Goal: Transaction & Acquisition: Purchase product/service

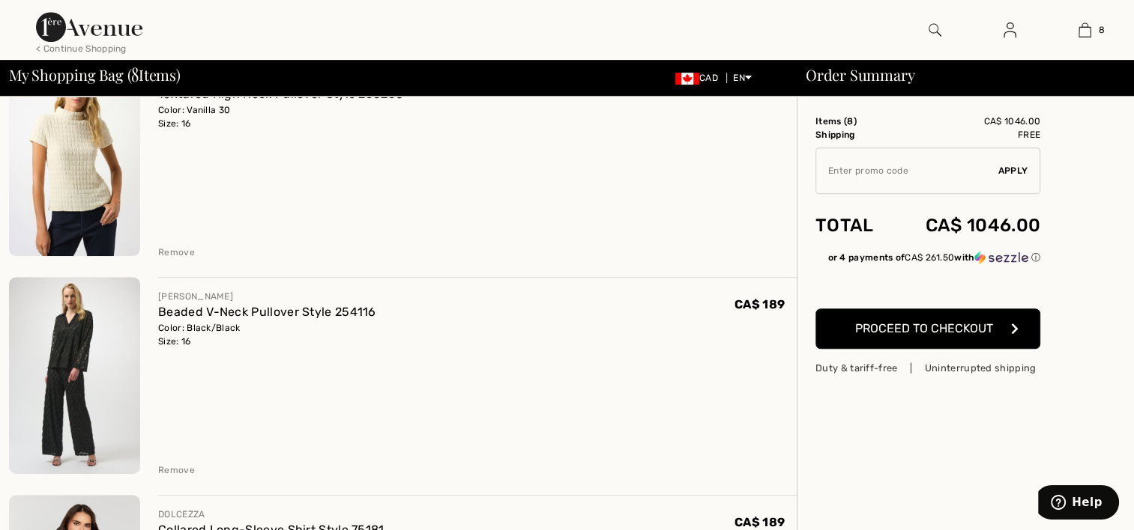
scroll to position [899, 0]
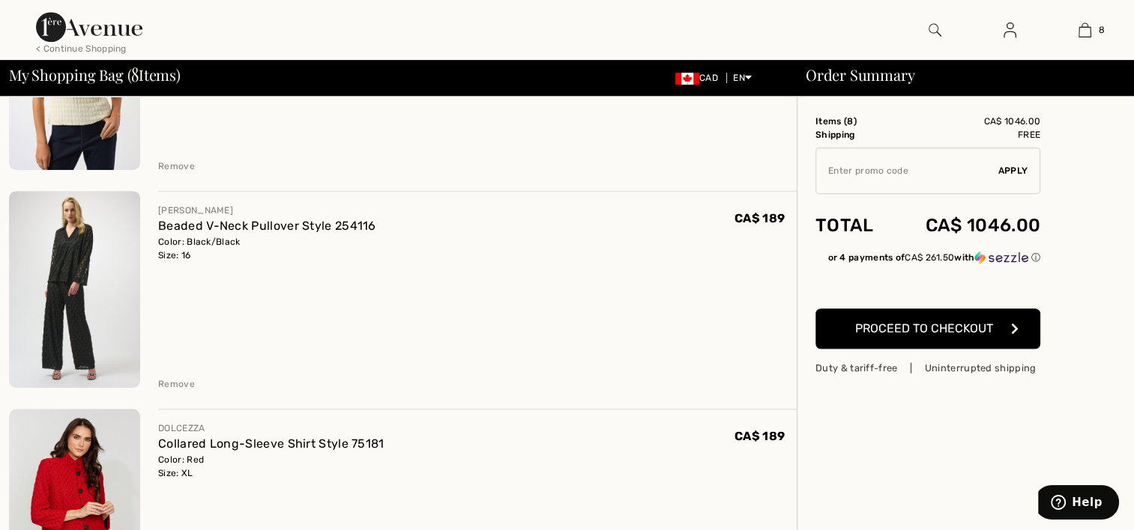
click at [66, 255] on img at bounding box center [74, 289] width 131 height 196
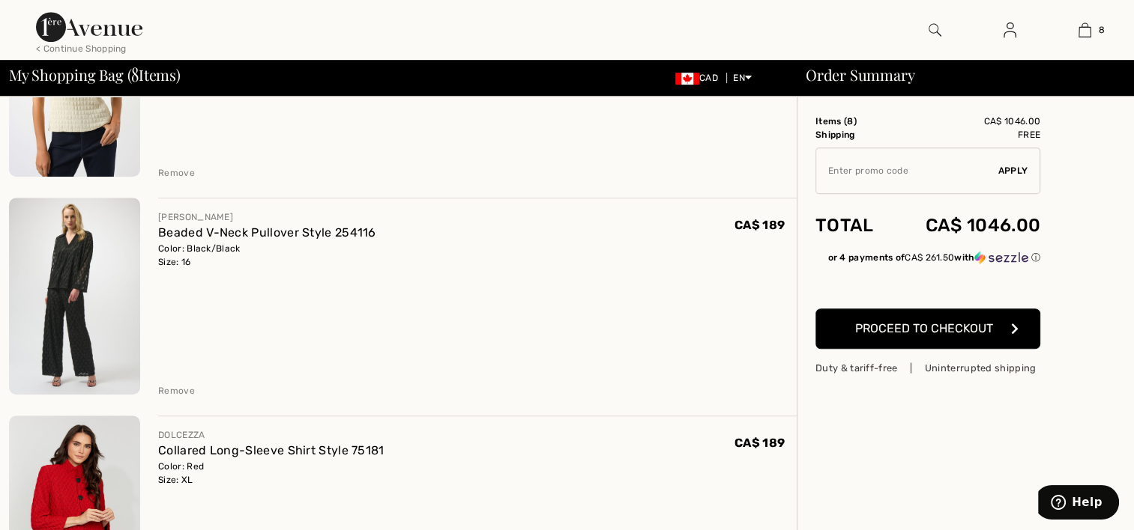
scroll to position [899, 0]
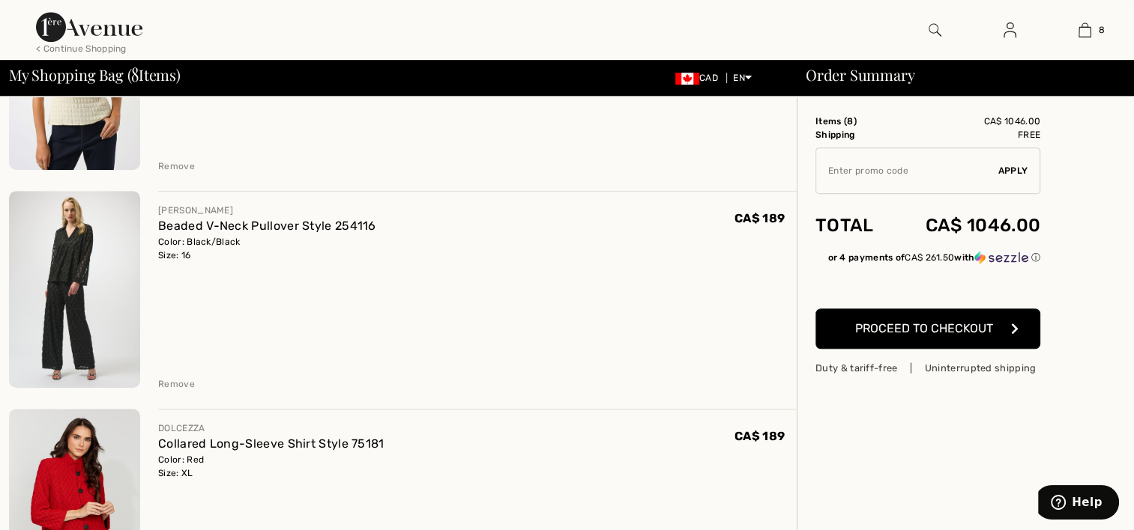
click at [184, 383] on div "Remove" at bounding box center [176, 384] width 37 height 13
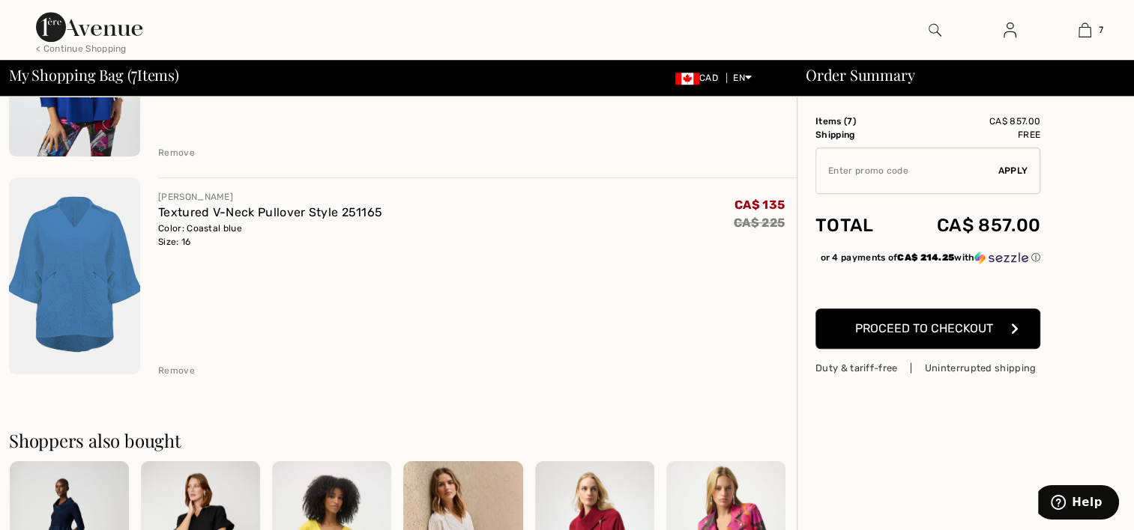
scroll to position [1349, 0]
click at [70, 263] on img at bounding box center [74, 275] width 131 height 197
